Goal: Information Seeking & Learning: Learn about a topic

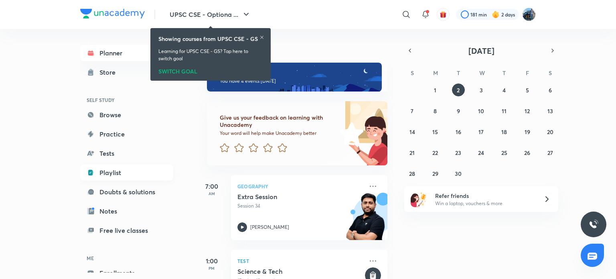
click at [146, 177] on link "Playlist" at bounding box center [126, 172] width 93 height 16
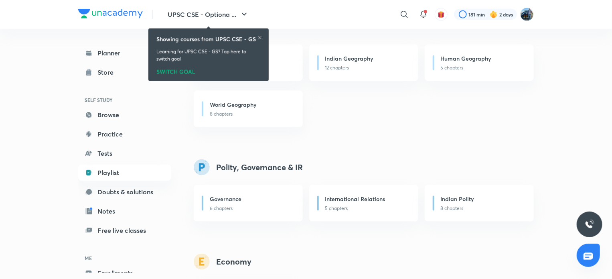
scroll to position [732, 0]
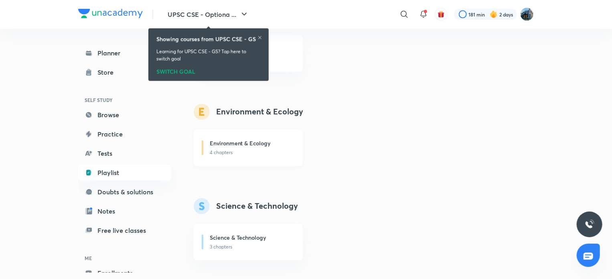
click at [272, 156] on div "Environment & Ecology 4 chapters" at bounding box center [248, 148] width 109 height 37
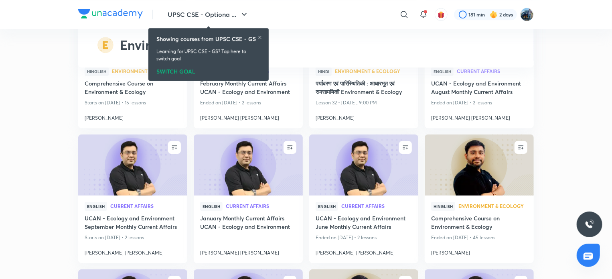
scroll to position [2440, 0]
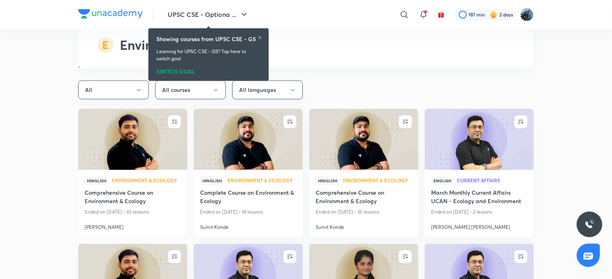
click at [138, 133] on img at bounding box center [132, 139] width 111 height 62
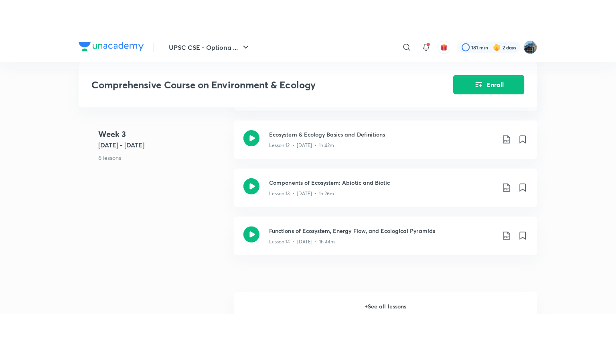
scroll to position [1107, 0]
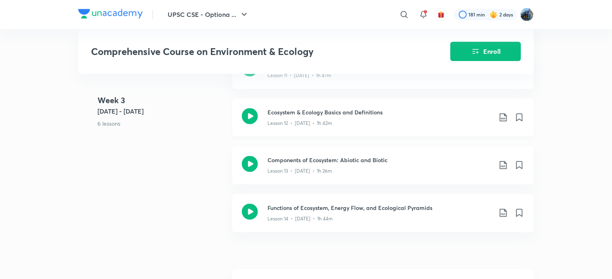
click at [417, 98] on div "Ecosystem & Ecology Basics and Definitions Lesson 12 • [DATE] • 1h 42m" at bounding box center [383, 117] width 302 height 38
